Goal: Task Accomplishment & Management: Use online tool/utility

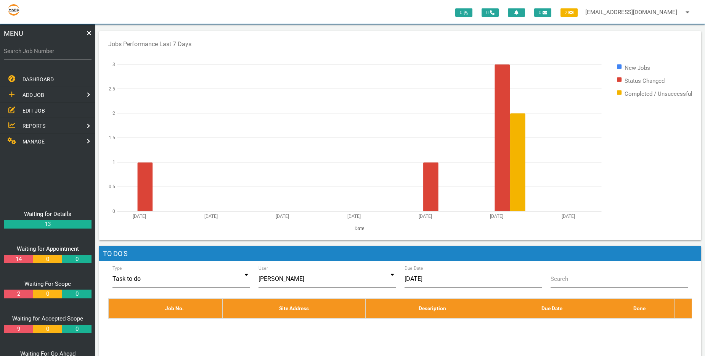
click at [49, 167] on div "DASHBOARD ADD JOB EDIT JOB REPORTS MANAGE" at bounding box center [47, 135] width 95 height 129
click at [598, 28] on main "Jobs Performance Last 7 Days New Jobs Status Changed Completed / Unsuccessful […" at bounding box center [400, 197] width 610 height 347
click at [38, 145] on link "MANAGE" at bounding box center [37, 141] width 79 height 16
click at [46, 126] on span "TEMPLATES" at bounding box center [36, 125] width 29 height 6
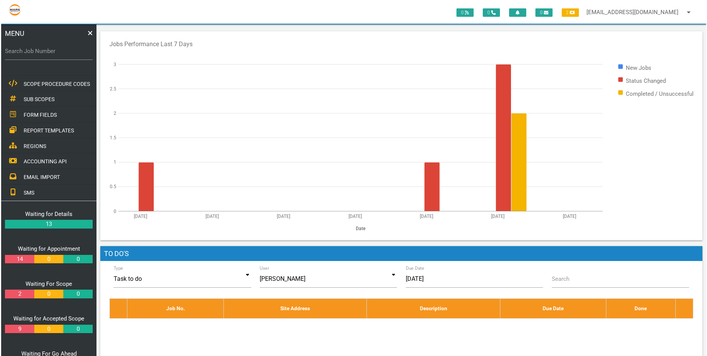
scroll to position [119, 0]
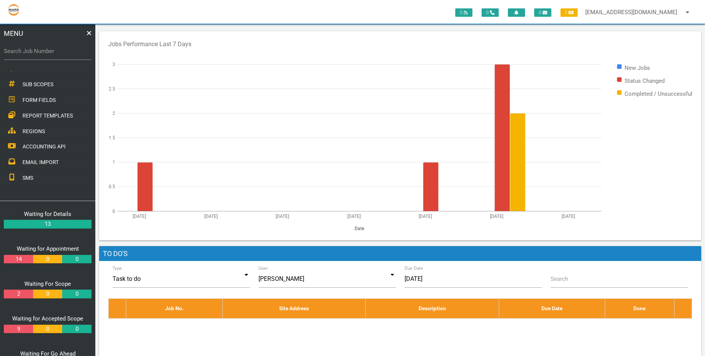
click at [57, 159] on span "EMAIL IMPORT" at bounding box center [40, 162] width 36 height 6
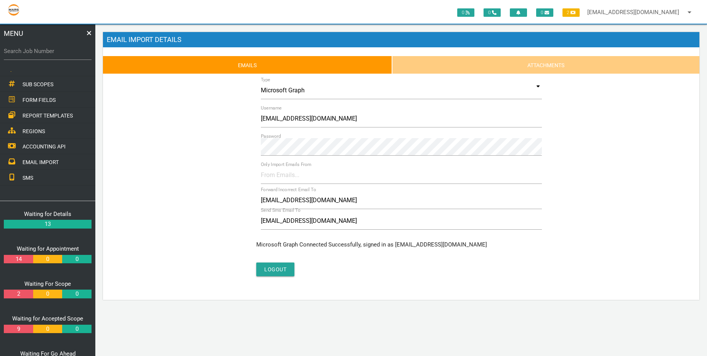
click at [191, 307] on main "Email Import Details Emails Attachments Type Microsoft Graph Disabled IMAP Micr…" at bounding box center [401, 167] width 612 height 287
click at [487, 61] on link "Attachments" at bounding box center [545, 65] width 307 height 18
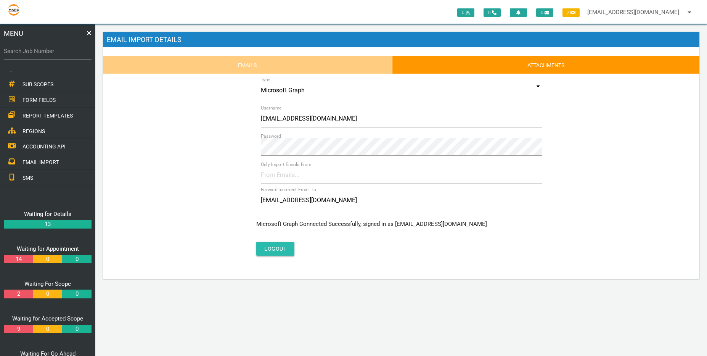
click at [285, 250] on button "Logout" at bounding box center [275, 249] width 38 height 14
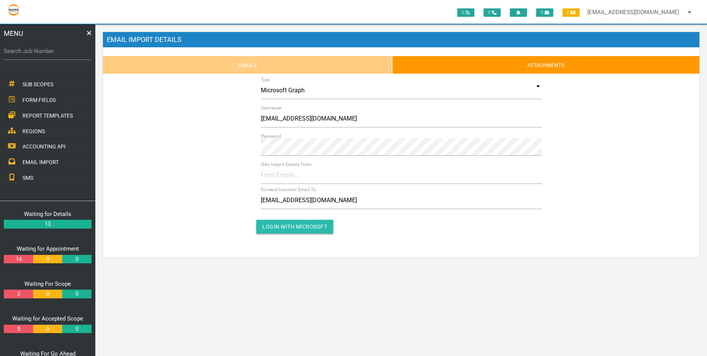
click at [306, 228] on button "Login with Microsoft" at bounding box center [294, 227] width 77 height 14
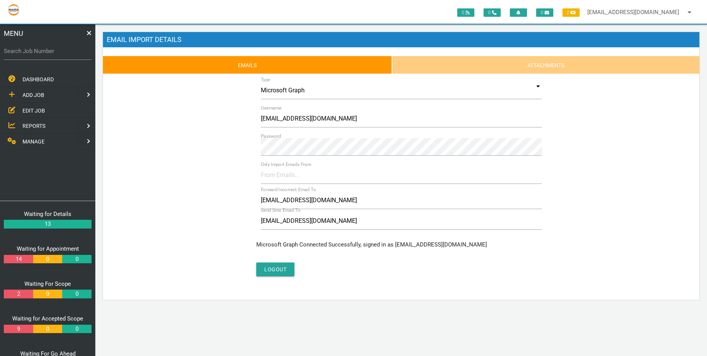
click at [274, 65] on link "Emails" at bounding box center [247, 65] width 289 height 18
click at [275, 268] on button "Logout" at bounding box center [275, 269] width 38 height 14
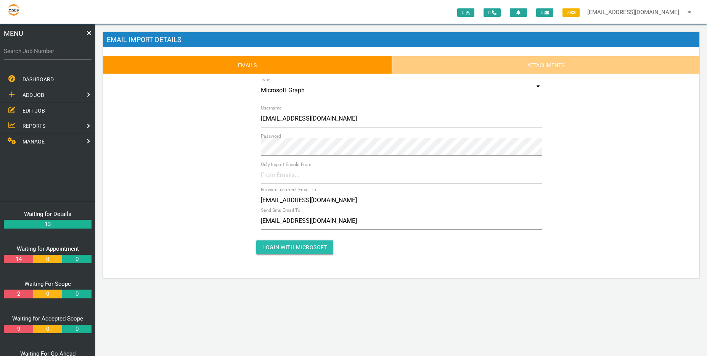
click at [308, 245] on button "Login with Microsoft" at bounding box center [294, 247] width 77 height 14
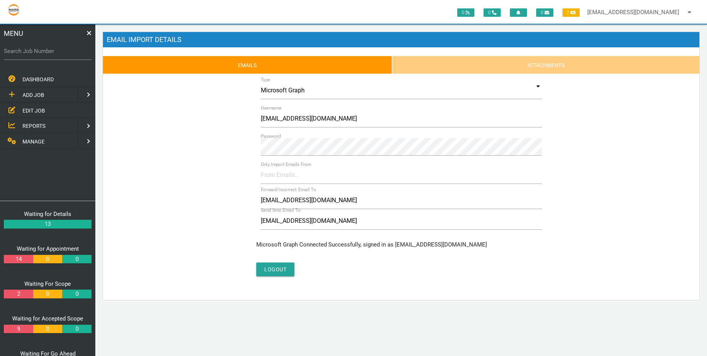
click at [541, 66] on link "Attachments" at bounding box center [545, 65] width 307 height 18
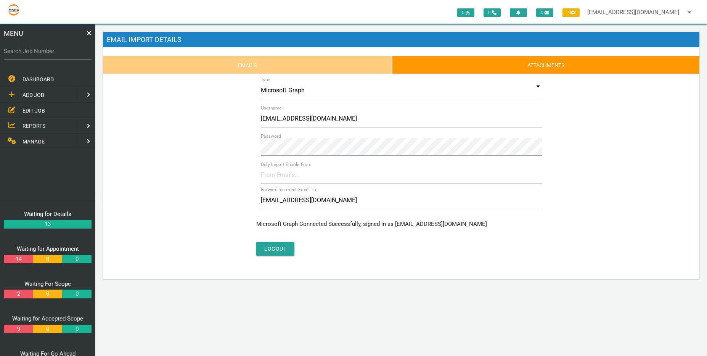
click at [290, 73] on link "Emails" at bounding box center [247, 65] width 289 height 18
